Goal: Navigation & Orientation: Find specific page/section

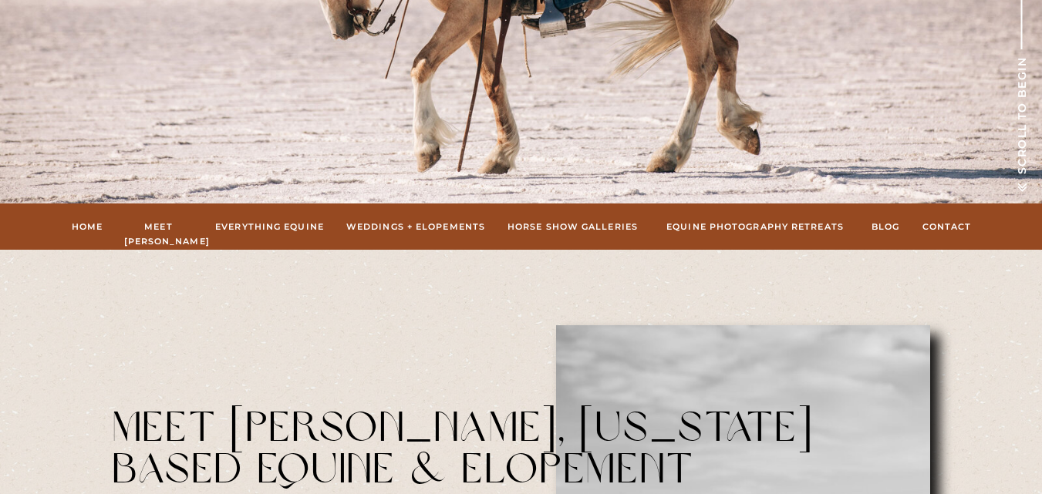
scroll to position [463, 0]
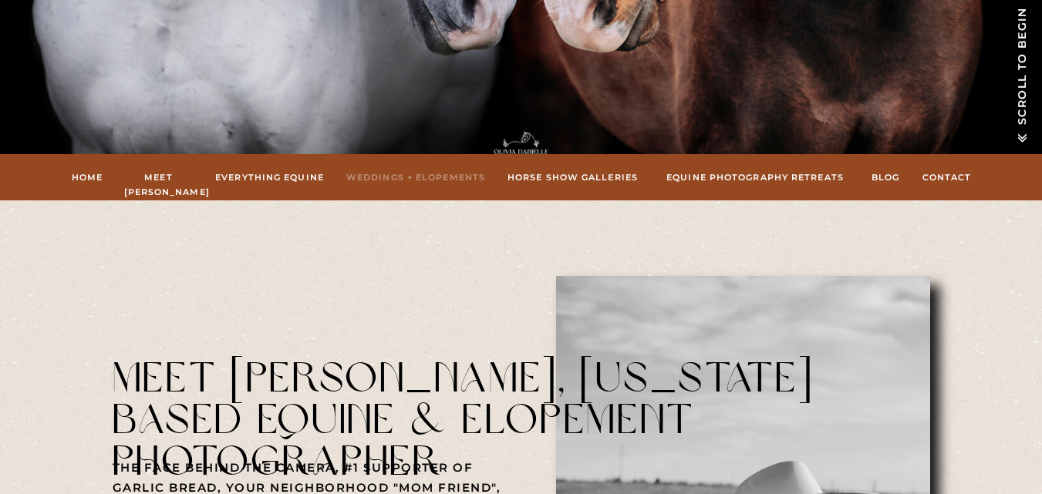
click at [407, 177] on nav "Weddings + Elopements" at bounding box center [416, 177] width 140 height 14
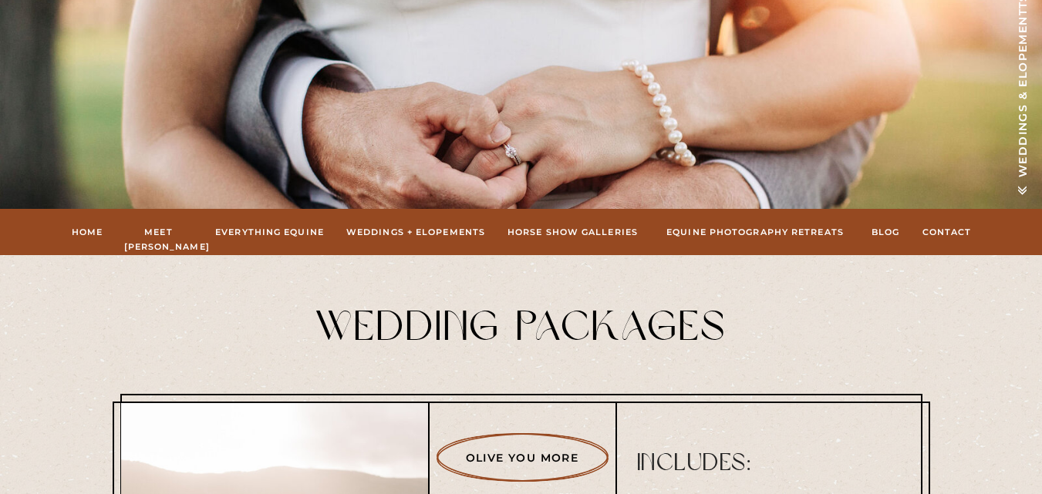
scroll to position [231, 0]
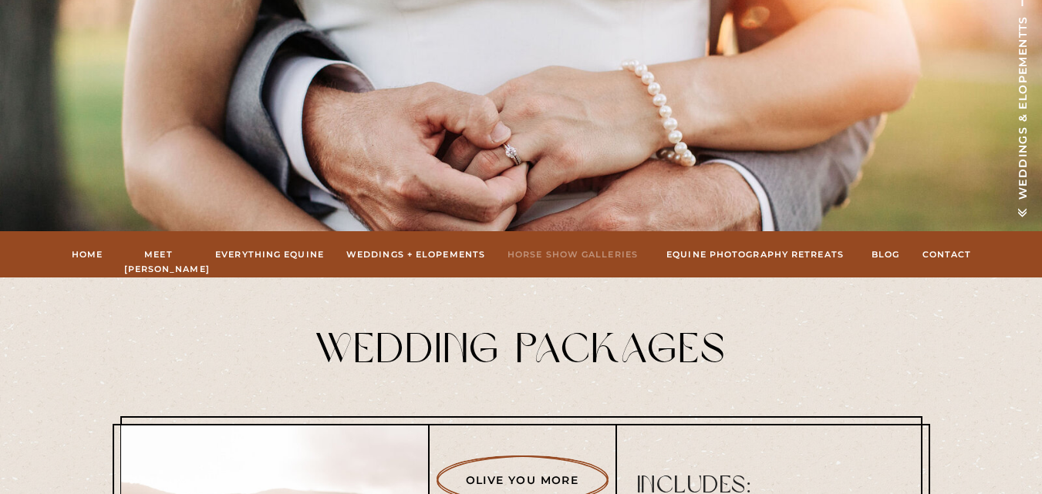
click at [557, 251] on nav "hORSE sHOW gALLERIES" at bounding box center [573, 255] width 136 height 14
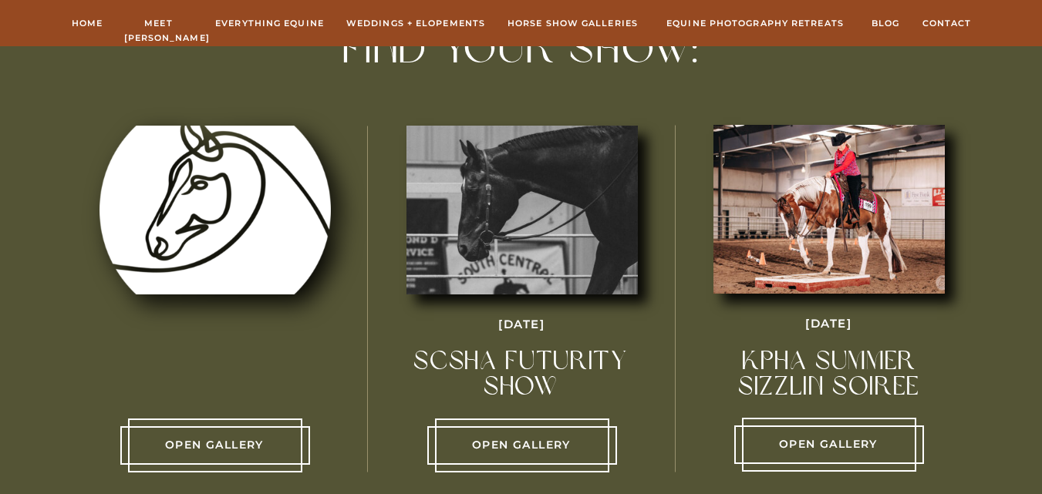
scroll to position [540, 0]
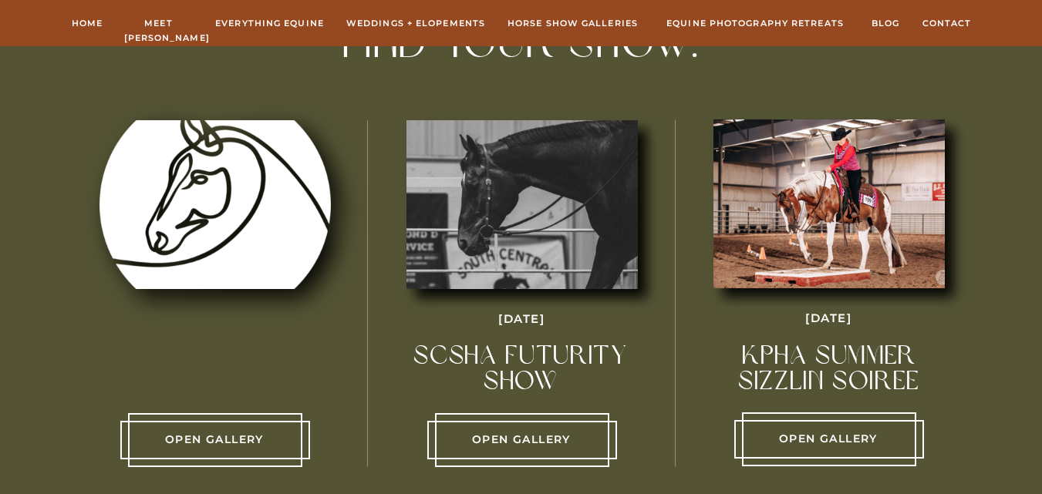
click at [514, 437] on p "Open Gallery" at bounding box center [522, 440] width 174 height 19
